Goal: Task Accomplishment & Management: Manage account settings

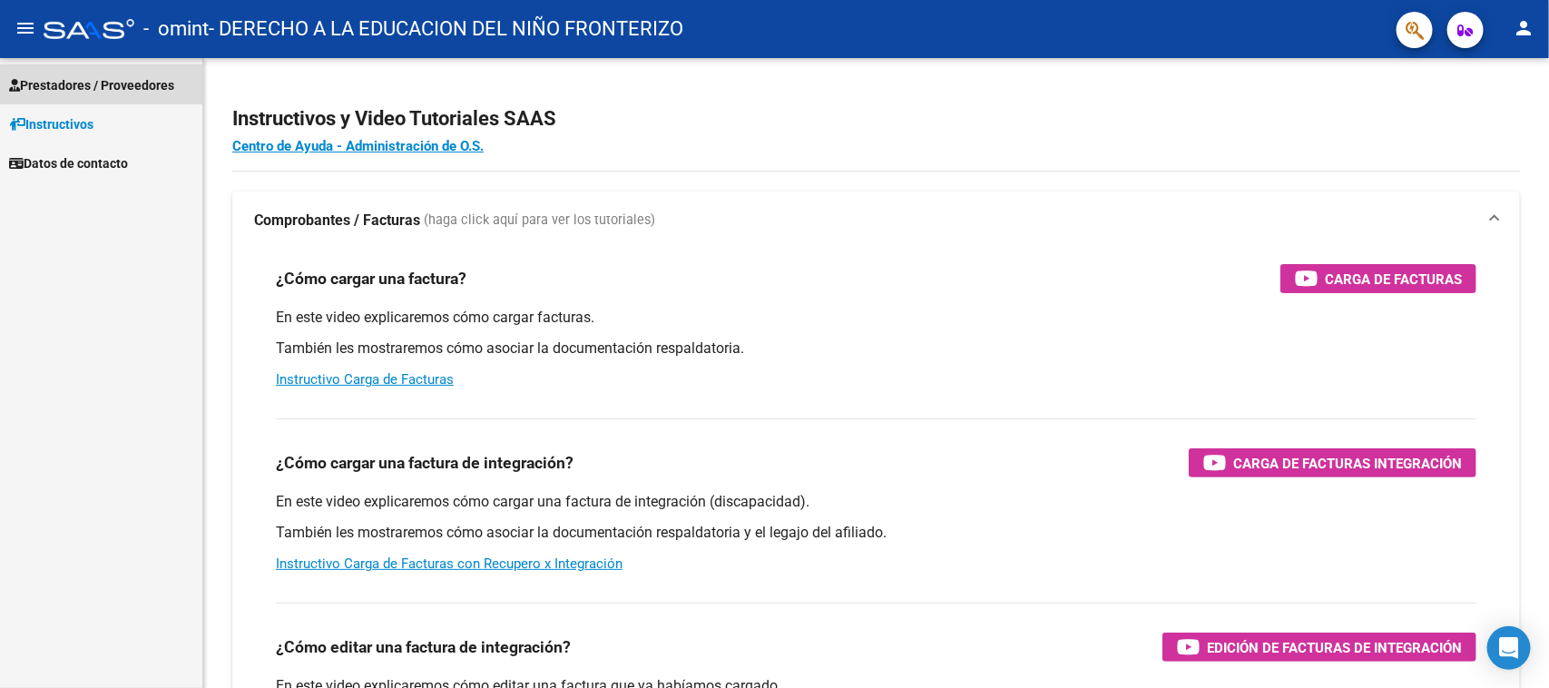
click at [168, 80] on span "Prestadores / Proveedores" at bounding box center [91, 85] width 165 height 20
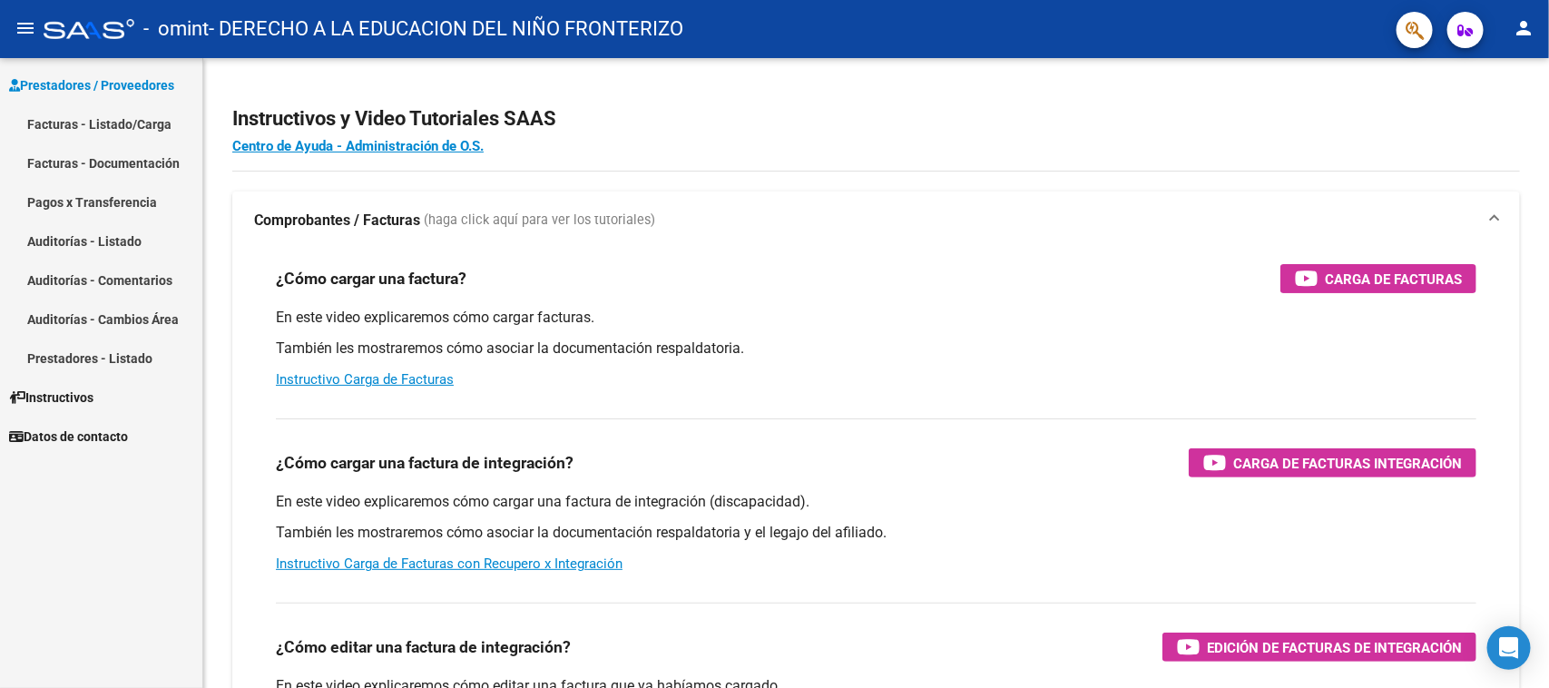
click at [133, 127] on link "Facturas - Listado/Carga" at bounding box center [101, 123] width 202 height 39
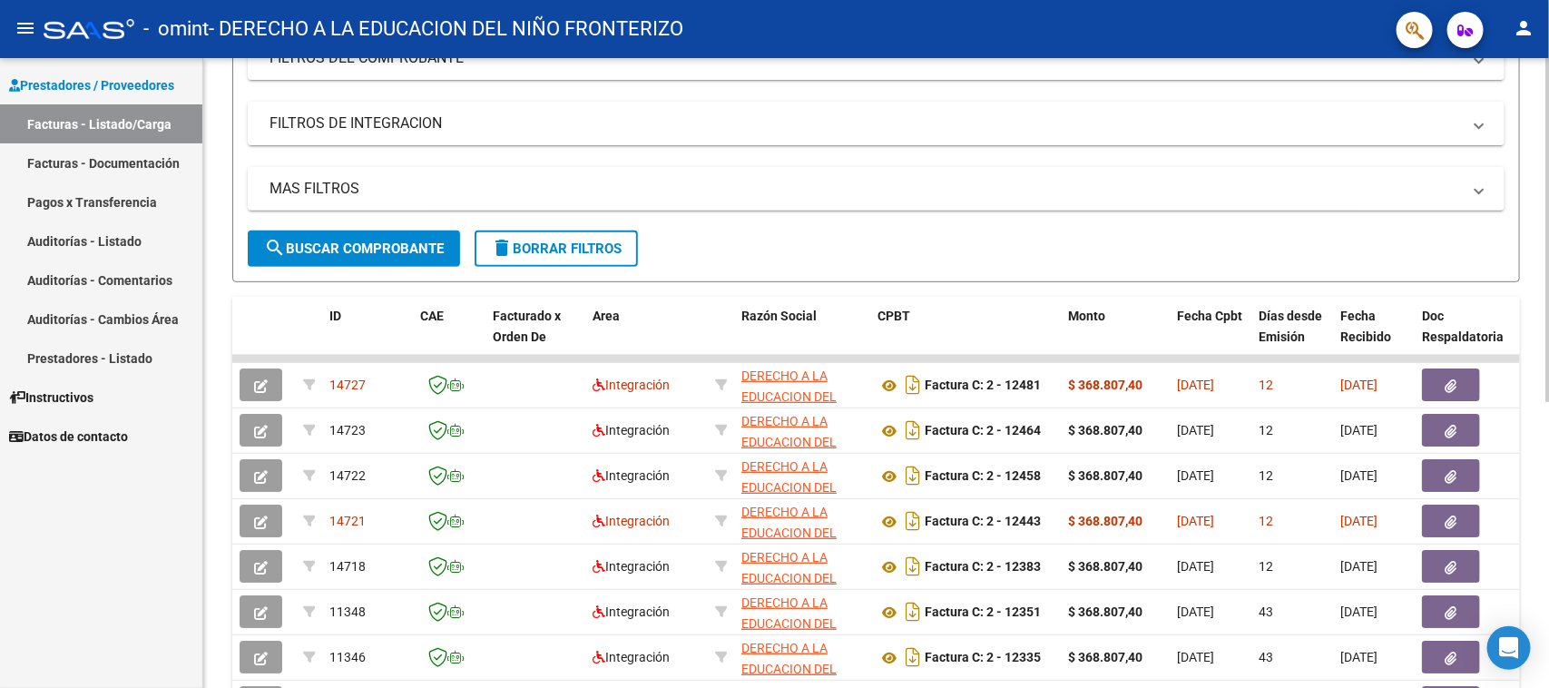
scroll to position [386, 0]
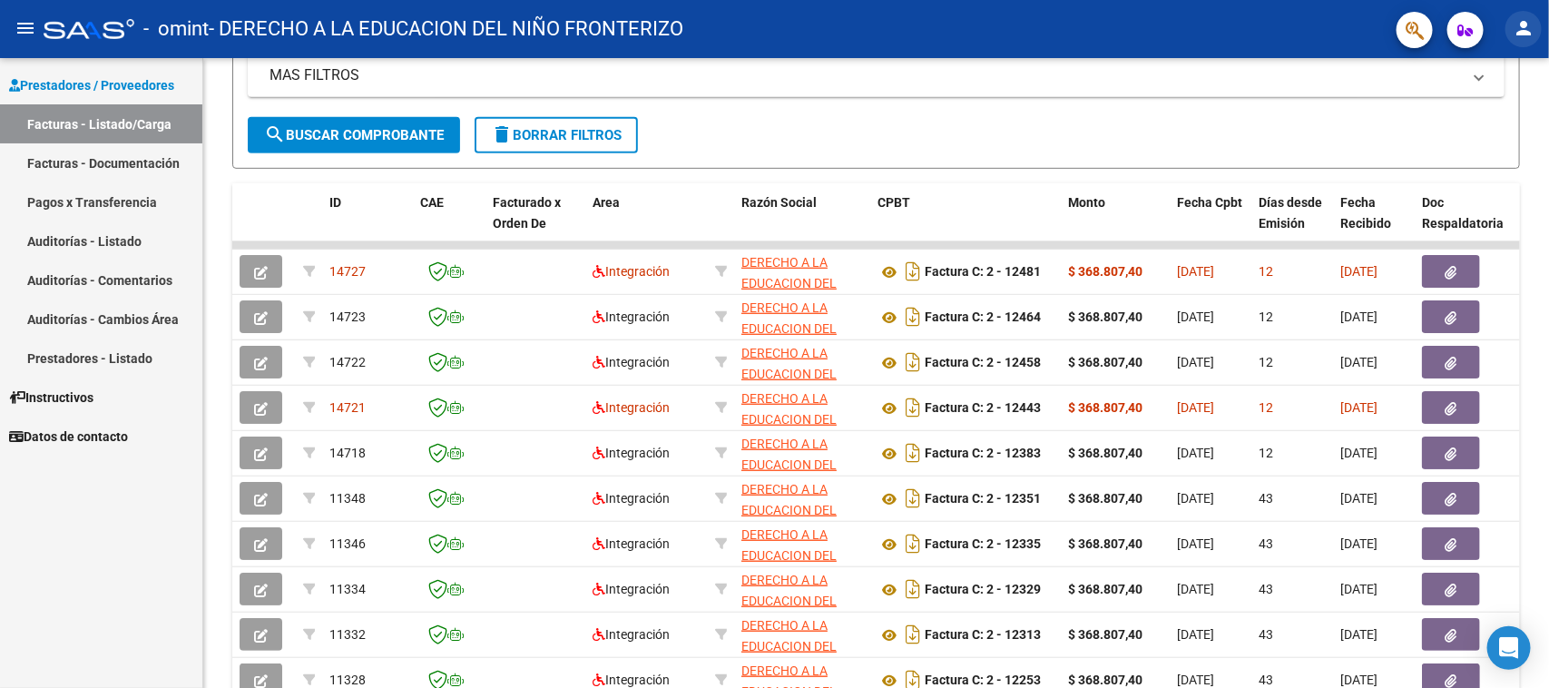
click at [1531, 24] on mat-icon "person" at bounding box center [1524, 28] width 22 height 22
click at [1438, 128] on button "exit_to_app Salir" at bounding box center [1487, 120] width 111 height 44
